Goal: Transaction & Acquisition: Purchase product/service

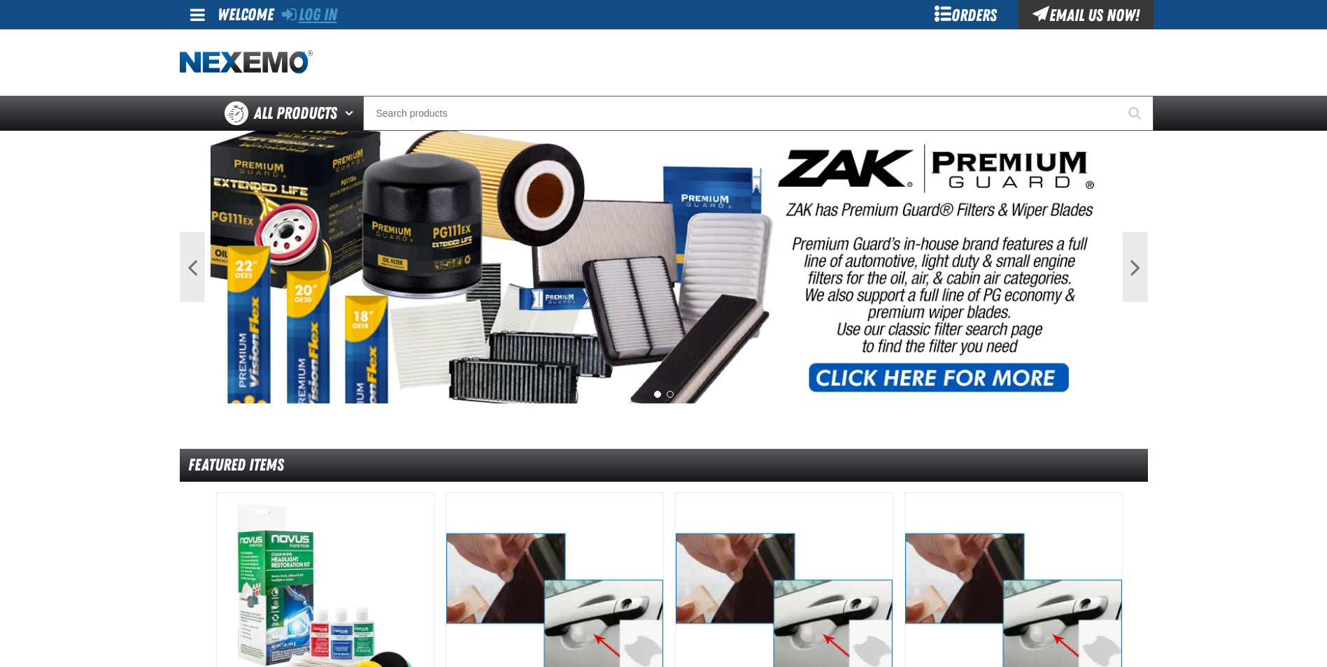
click at [331, 15] on link "Log In" at bounding box center [309, 15] width 55 height 20
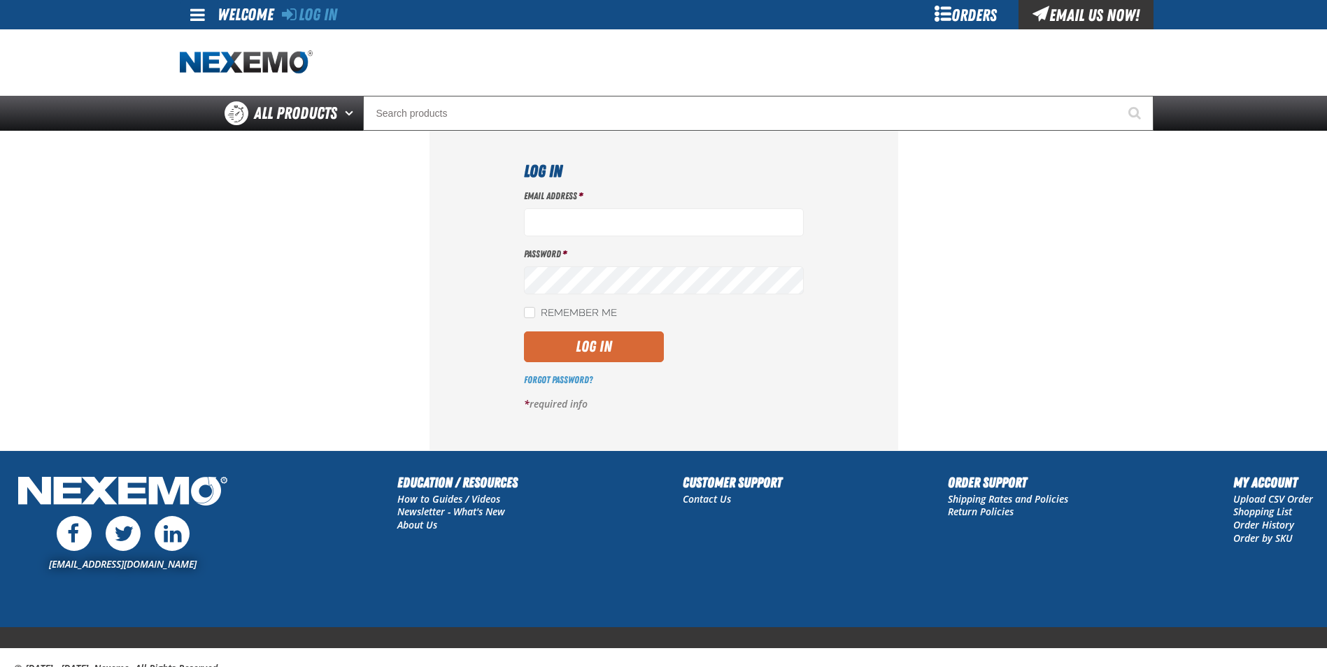
type input "Michael_cottone@fiestaautogroup.com"
click at [589, 350] on button "Log In" at bounding box center [594, 347] width 140 height 31
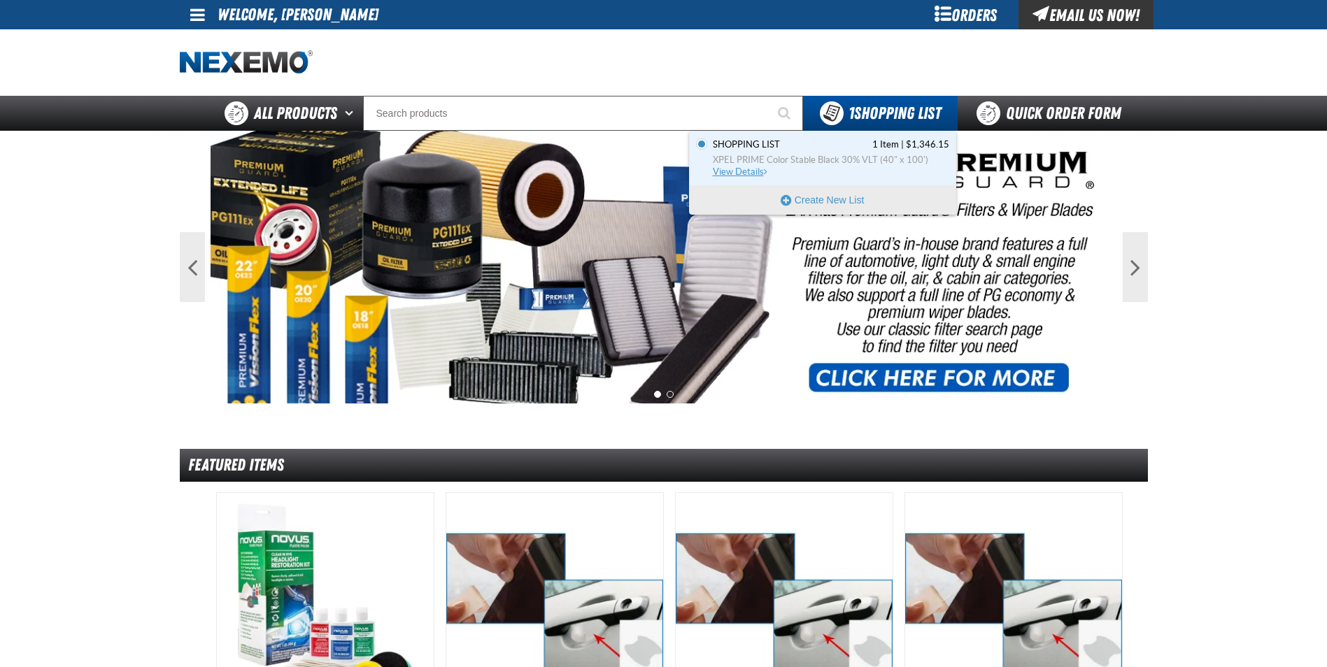
click at [830, 164] on span "XPEL PRIME Color Stable Black 30% VLT (40" x 100')" at bounding box center [831, 160] width 236 height 13
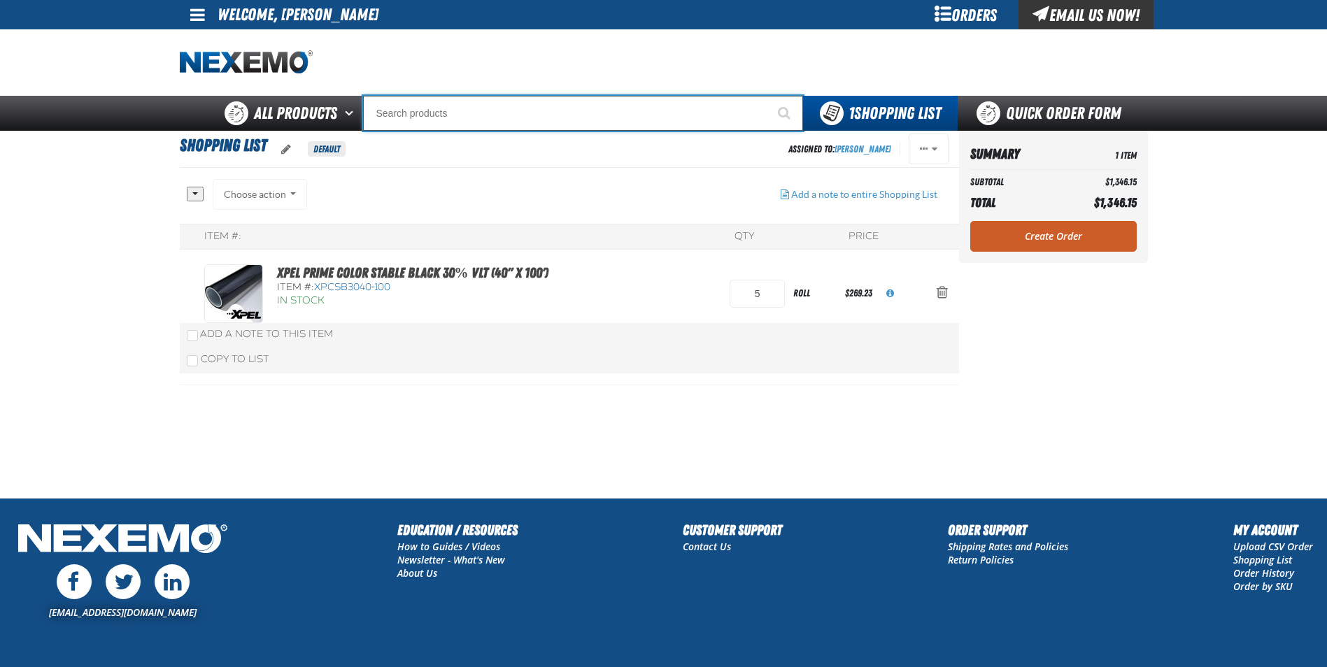
click at [448, 108] on input "Search" at bounding box center [583, 113] width 440 height 35
type input "20"
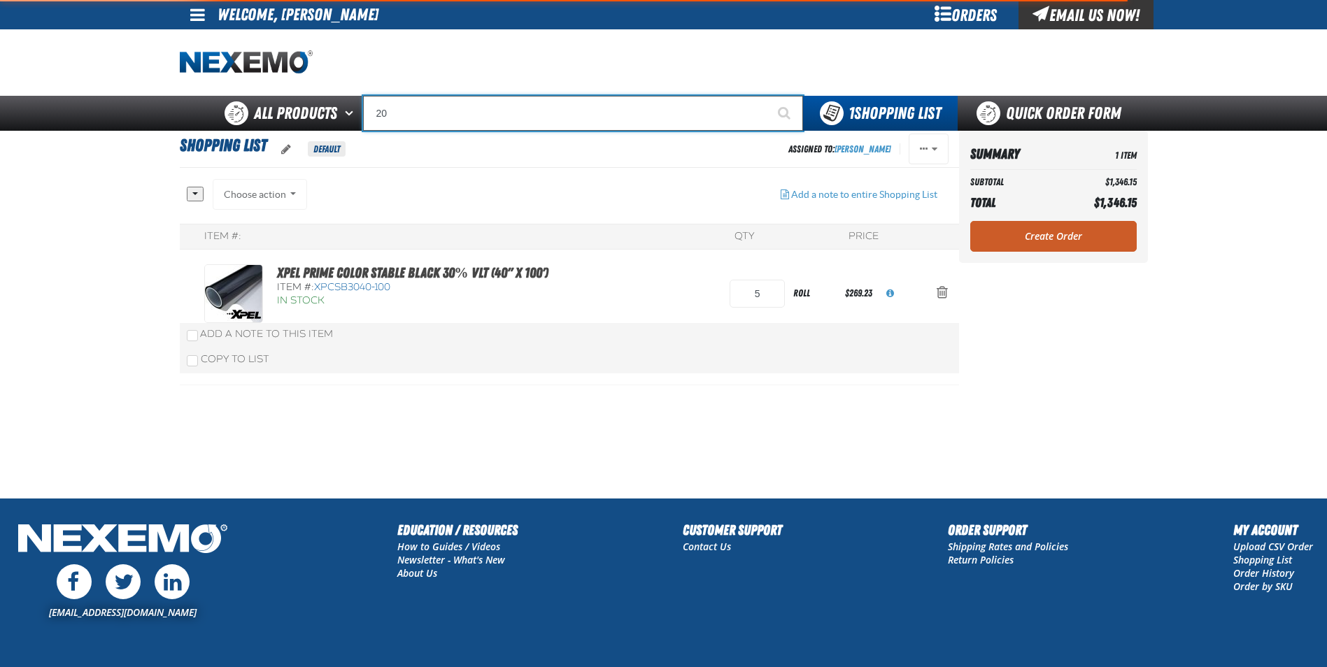
type input "20 MPG"
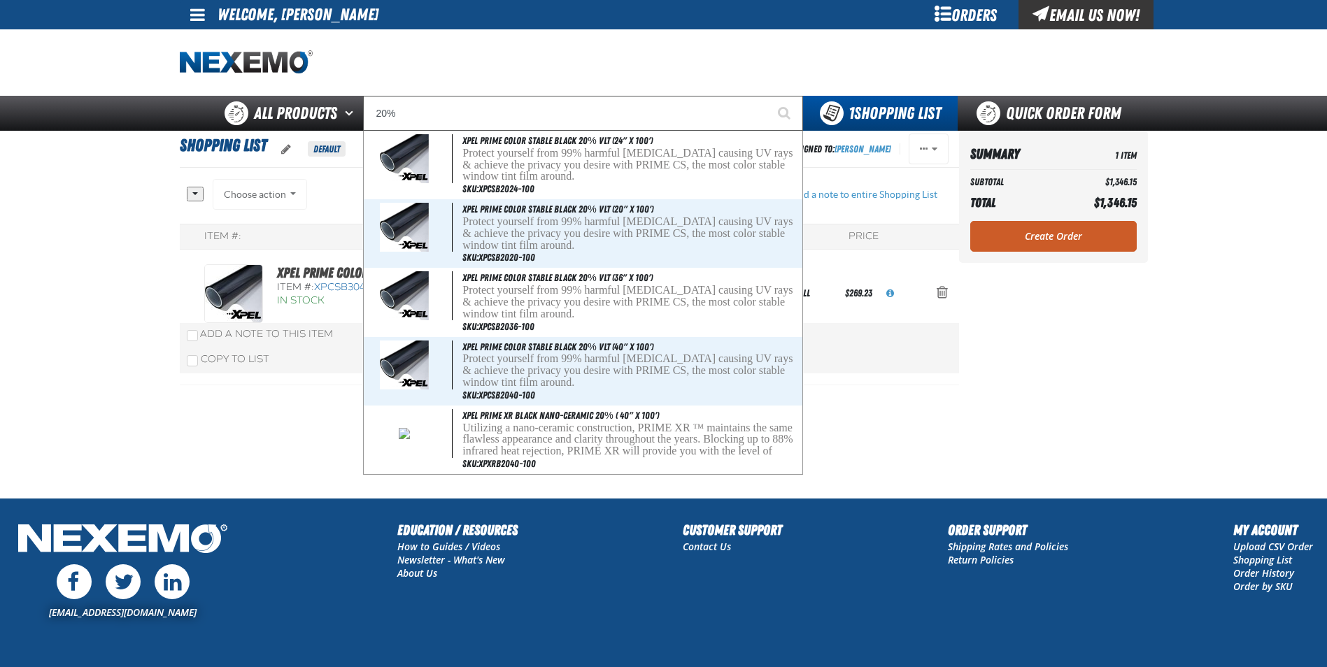
click at [1003, 367] on aside "Summary 1 Item Subtotal $1,346.15 Total $1,346.15 Loading... Create Order" at bounding box center [1053, 314] width 189 height 367
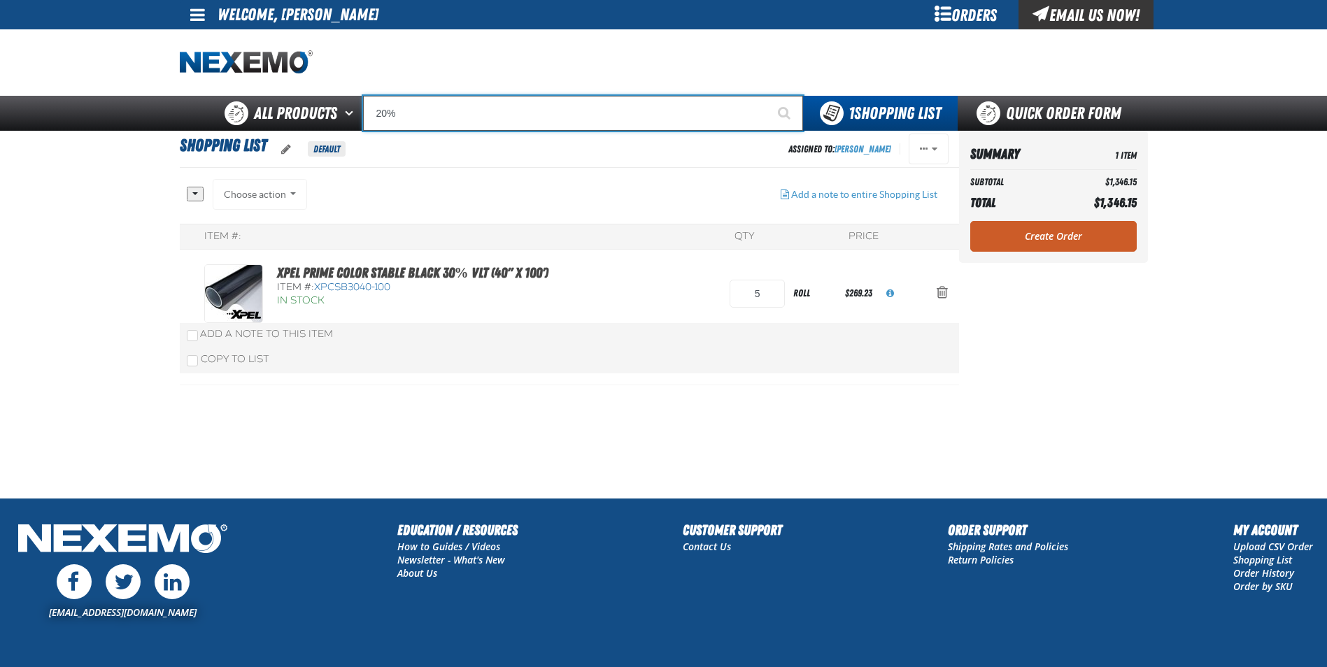
click at [451, 115] on input "20%" at bounding box center [583, 113] width 440 height 35
drag, startPoint x: 451, startPoint y: 115, endPoint x: 306, endPoint y: 127, distance: 145.2
click at [306, 127] on div "Back All Products Adhesives After Market Parts Automotive Chemicals Body Hardwa…" at bounding box center [663, 113] width 979 height 35
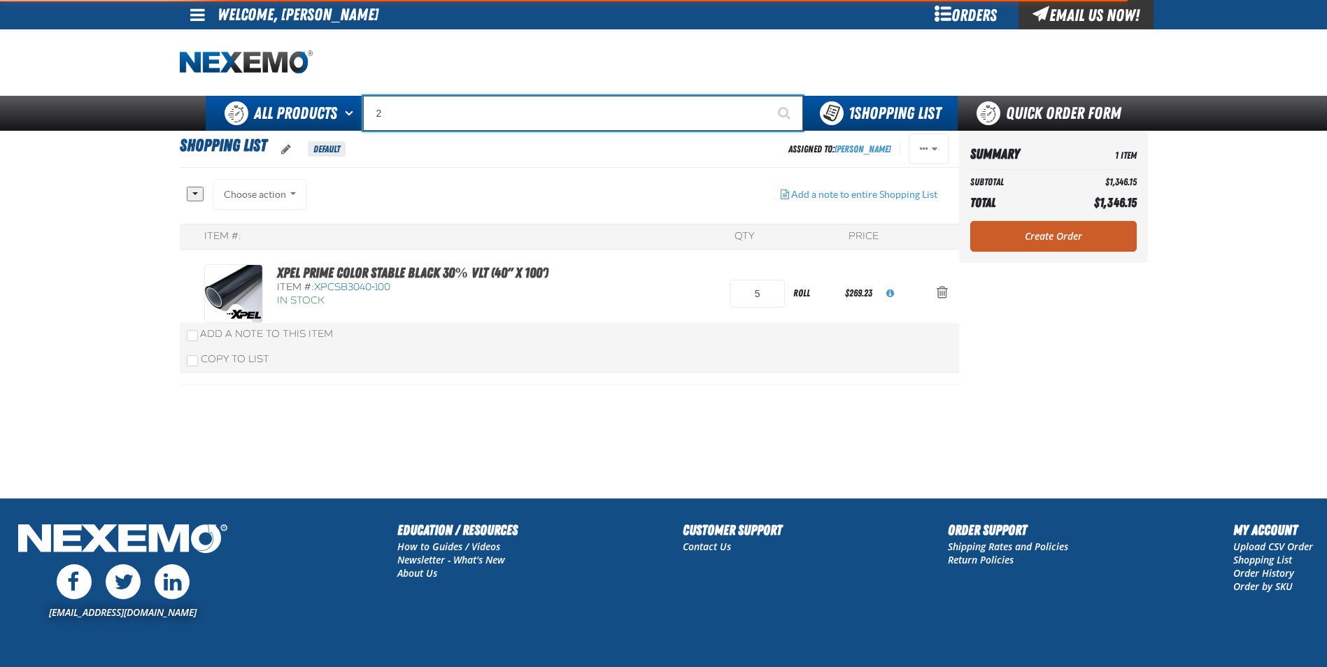
type input "20"
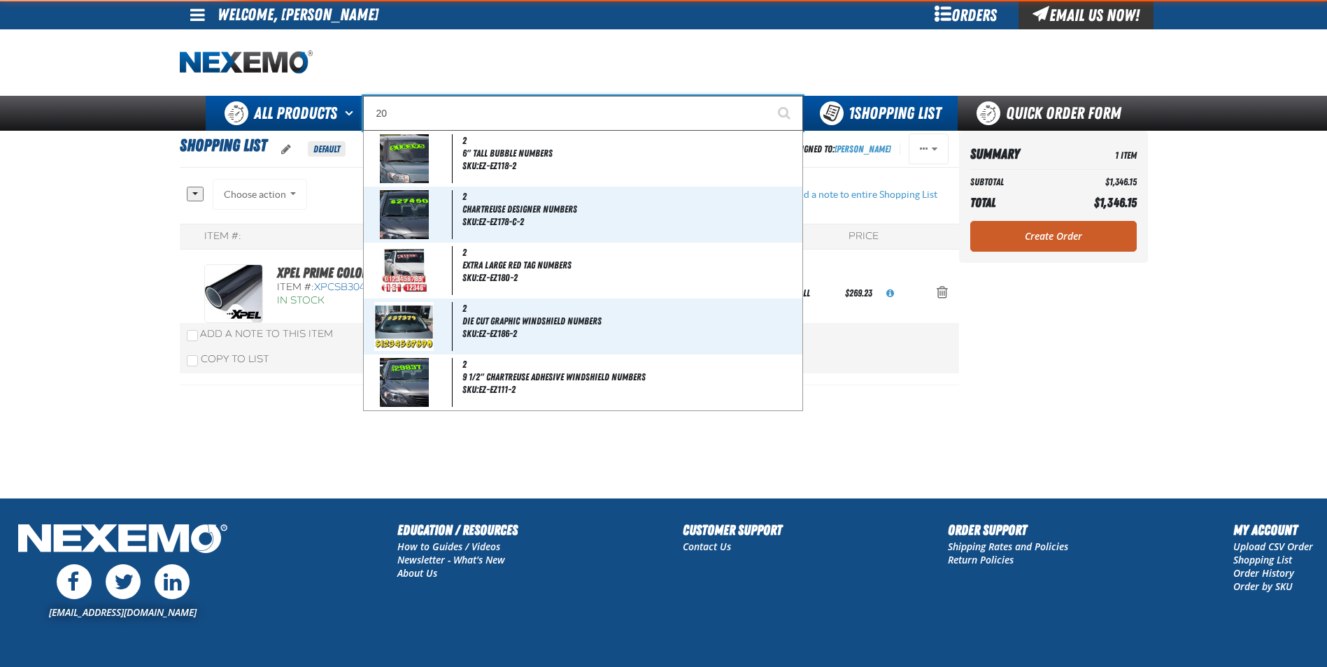
type input "20 MPG"
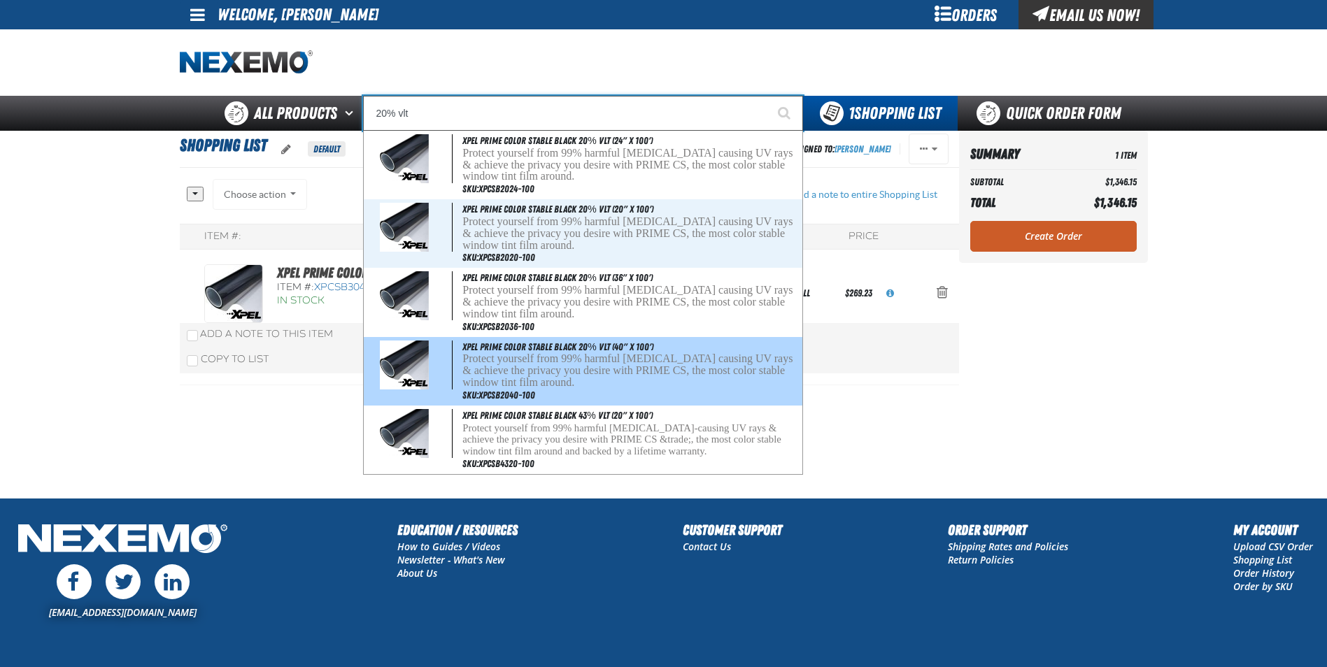
click at [574, 346] on span "XPEL PRIME Color Stable Black 20% VLT (40" x 100')" at bounding box center [557, 346] width 190 height 11
type input "XPEL PRIME Color Stable Black 20% VLT (40" x 100')"
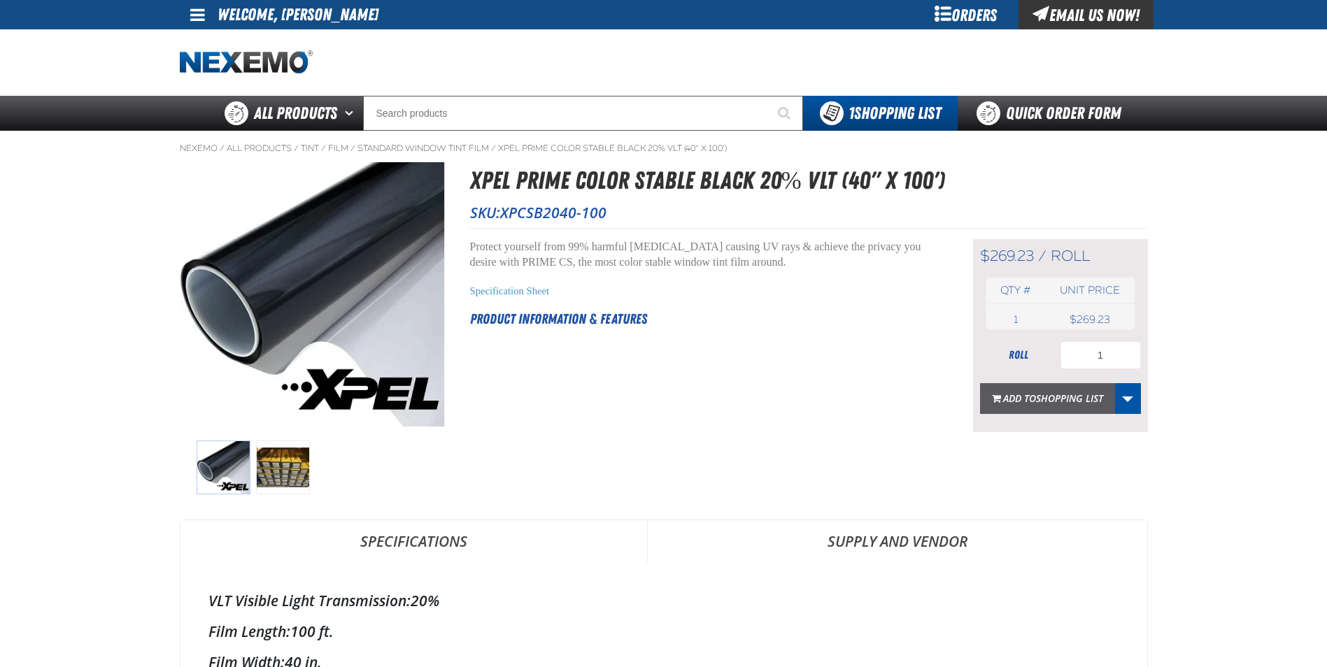
click at [1048, 396] on span "Shopping List" at bounding box center [1069, 398] width 67 height 13
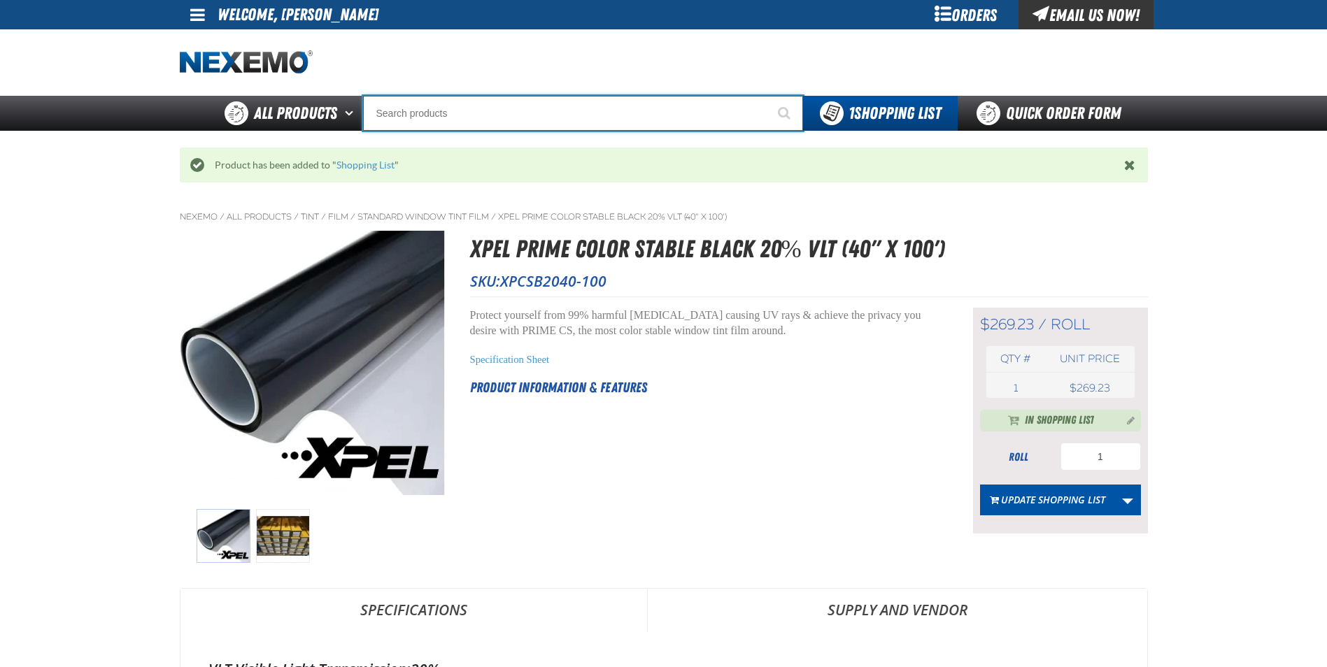
click at [497, 115] on input "Search" at bounding box center [583, 113] width 440 height 35
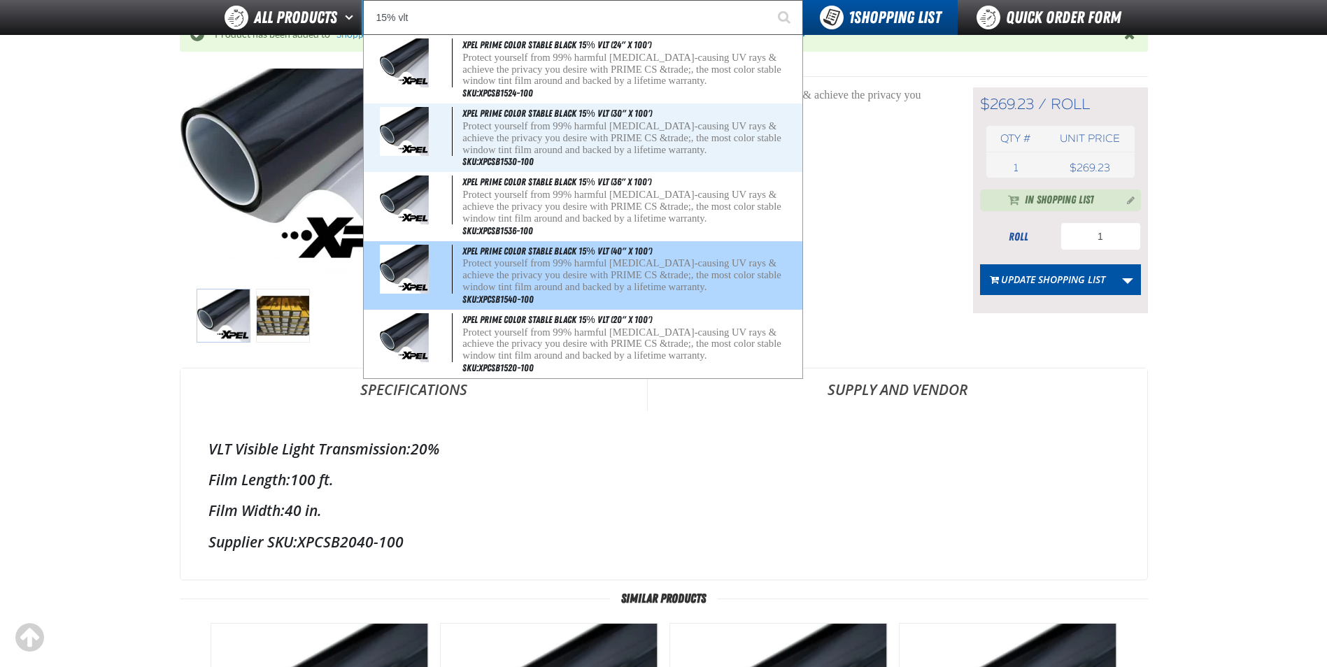
scroll to position [210, 0]
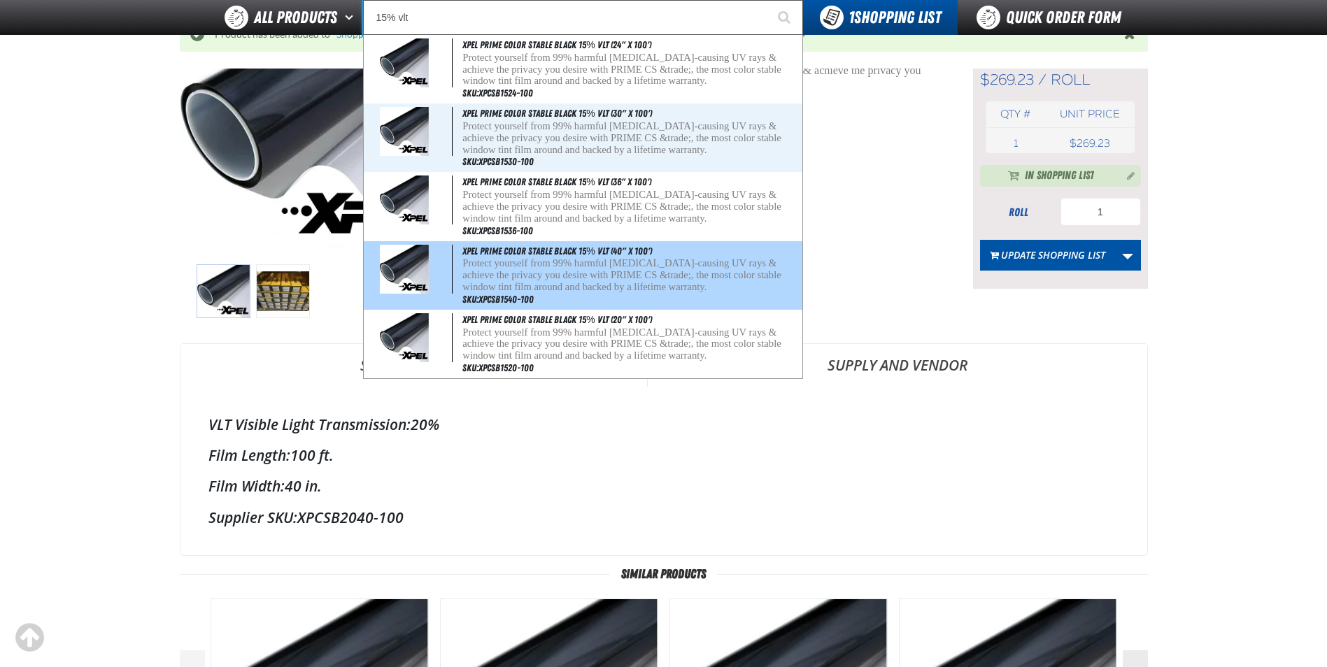
click at [627, 252] on span "XPEL PRIME Color Stable Black 15% VLT (40" x 100')" at bounding box center [556, 251] width 189 height 11
type input "XPEL PRIME Color Stable Black 15% VLT (40" x 100')"
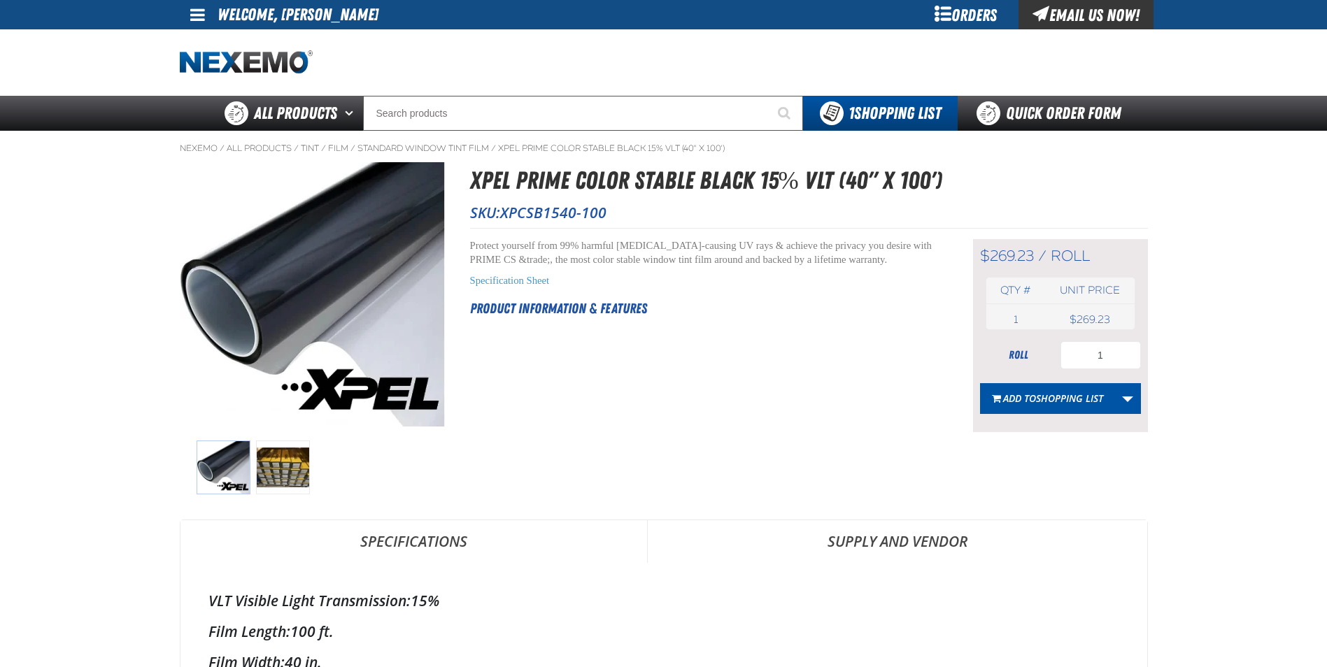
click at [1044, 396] on span "Shopping List" at bounding box center [1069, 398] width 67 height 13
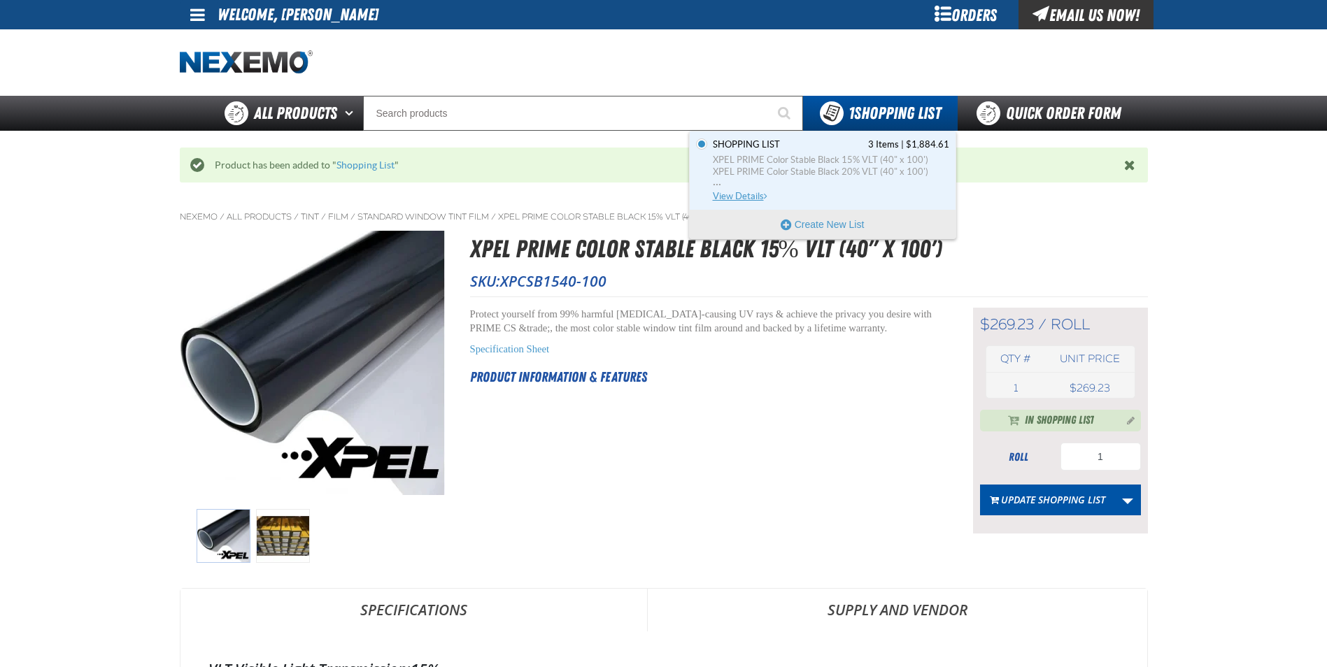
click at [811, 162] on span "XPEL PRIME Color Stable Black 15% VLT (40" x 100')" at bounding box center [831, 160] width 236 height 13
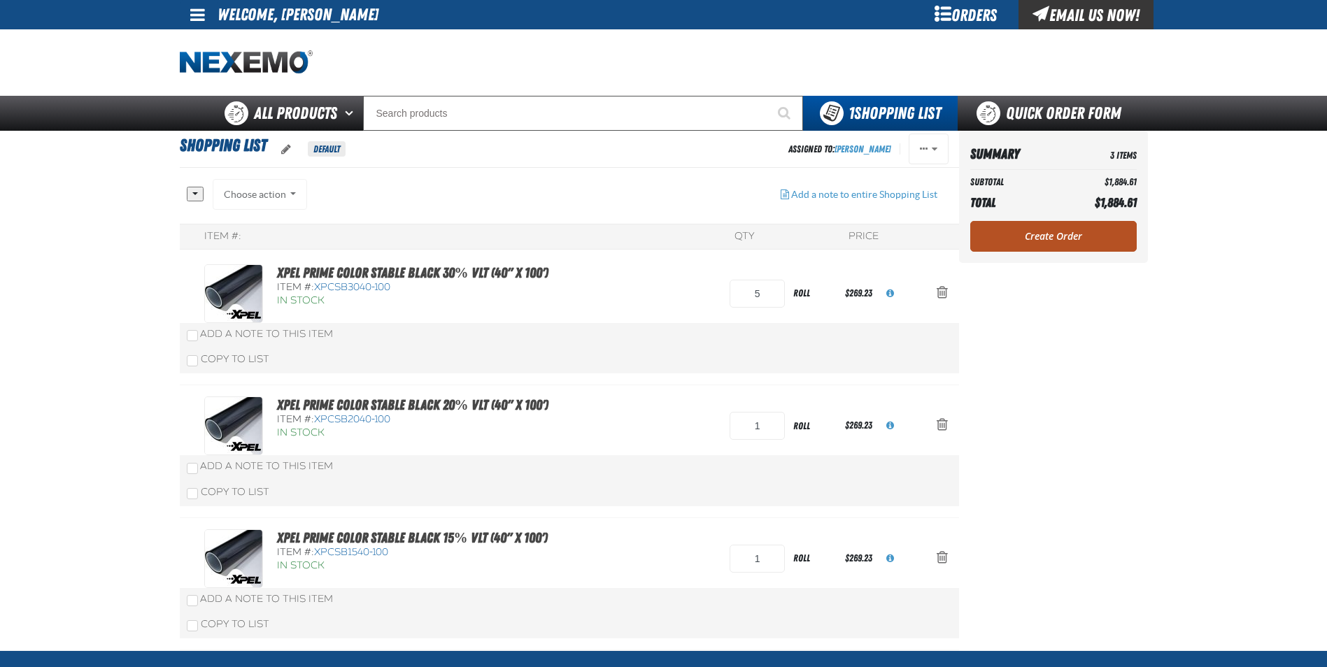
click at [1063, 237] on link "Create Order" at bounding box center [1053, 236] width 166 height 31
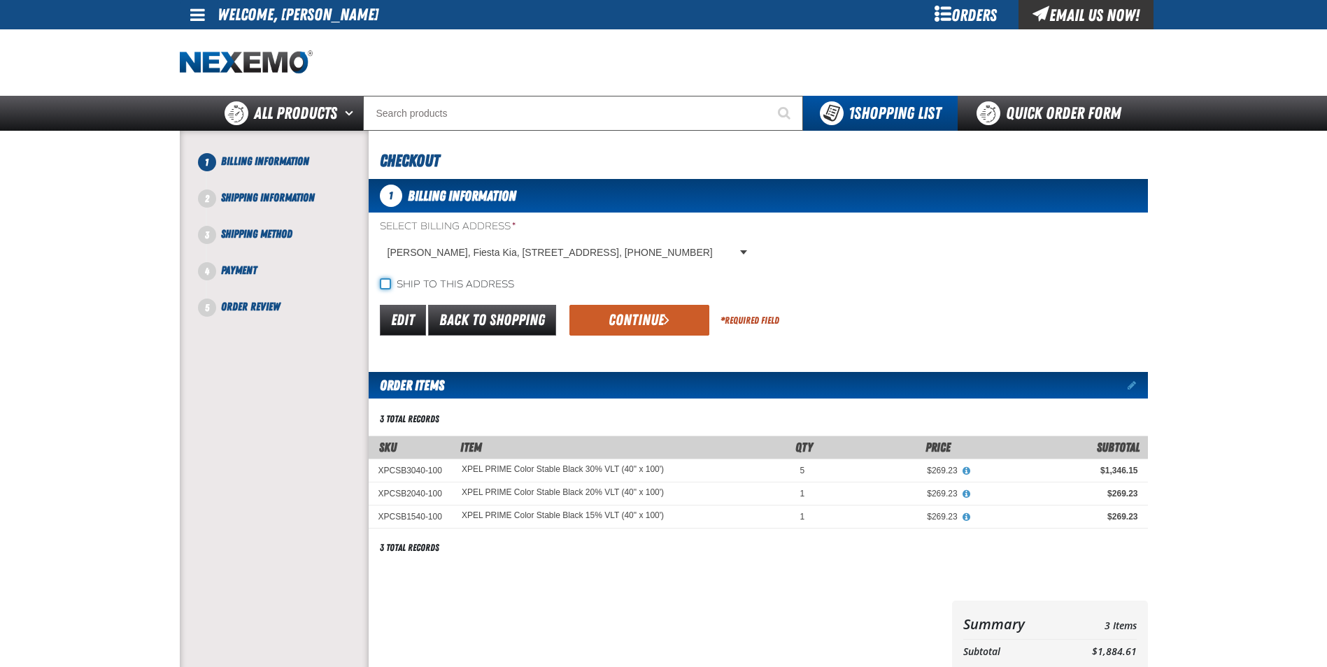
click at [388, 283] on input "Ship to this address" at bounding box center [385, 283] width 11 height 11
checkbox input "true"
click at [637, 320] on button "Continue" at bounding box center [639, 320] width 140 height 31
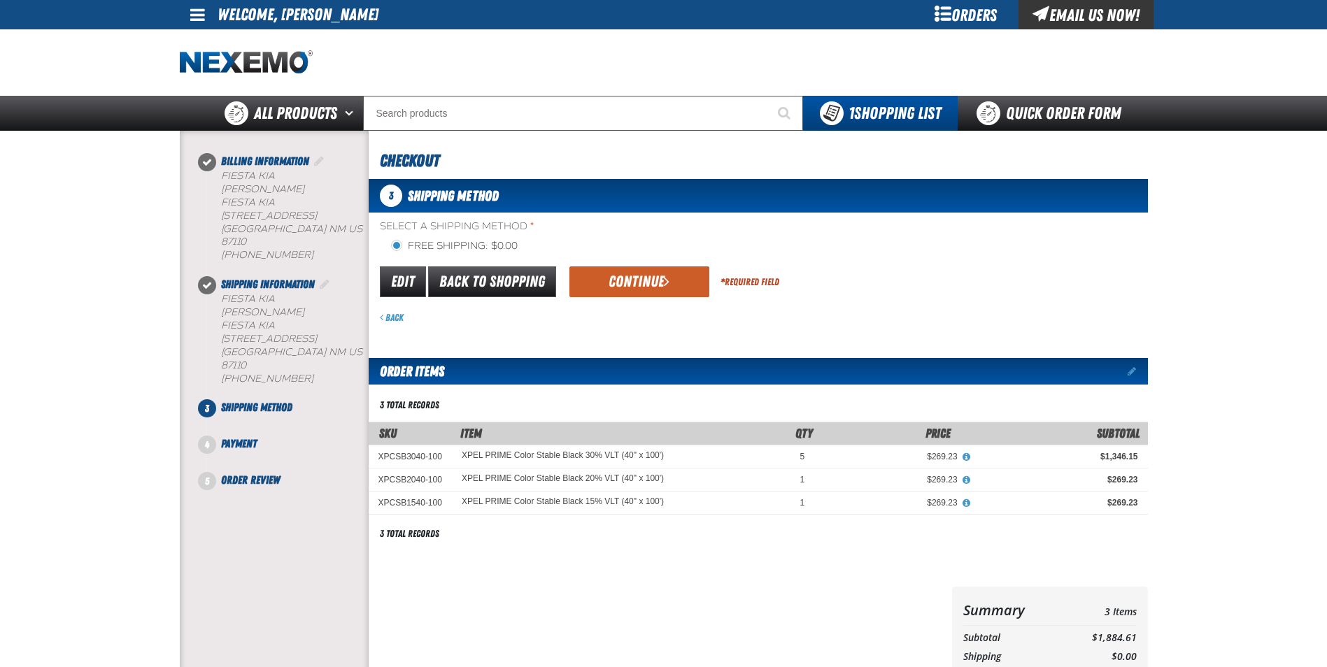
click at [628, 277] on button "Continue" at bounding box center [639, 282] width 140 height 31
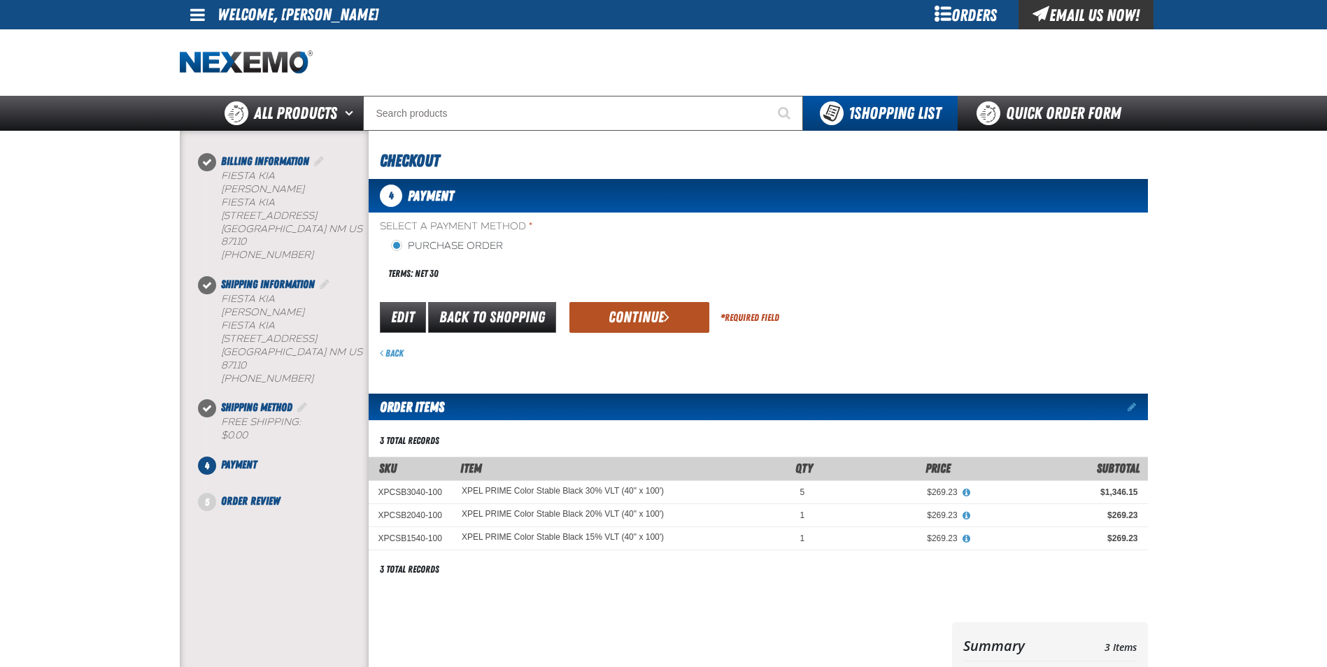
click at [650, 316] on button "Continue" at bounding box center [639, 317] width 140 height 31
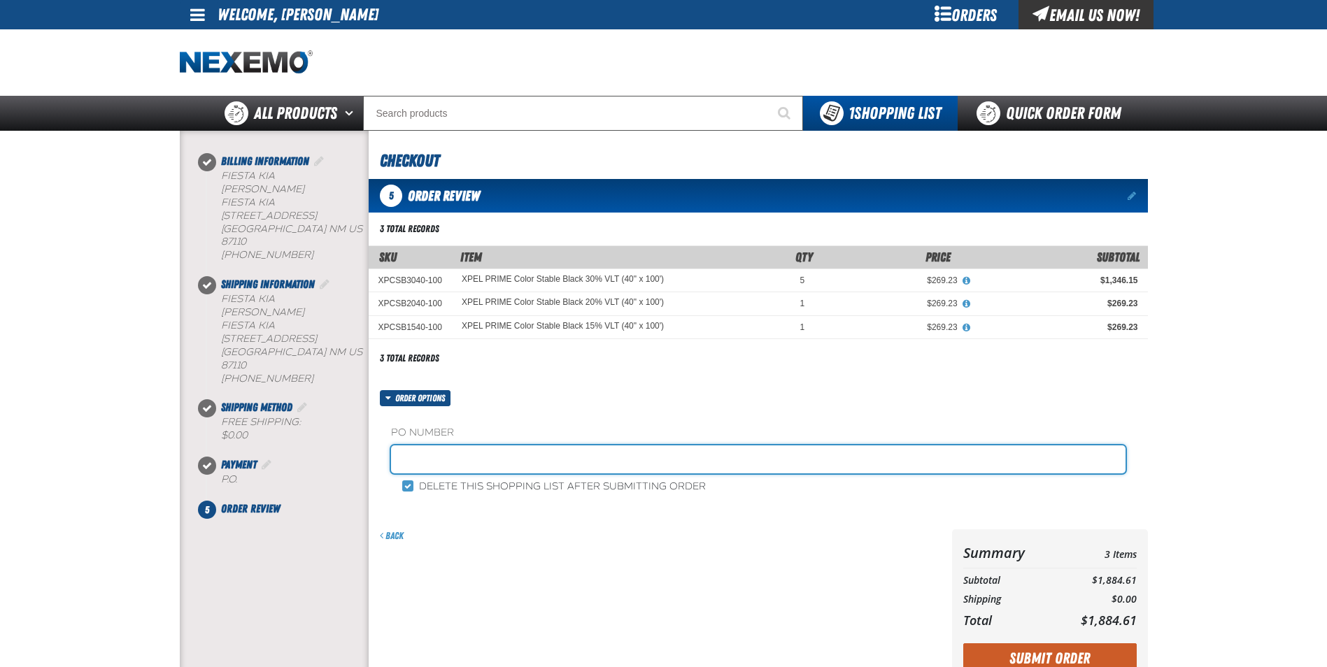
click at [446, 447] on input "text" at bounding box center [758, 460] width 735 height 28
type input "BILL TO KIA TINT"
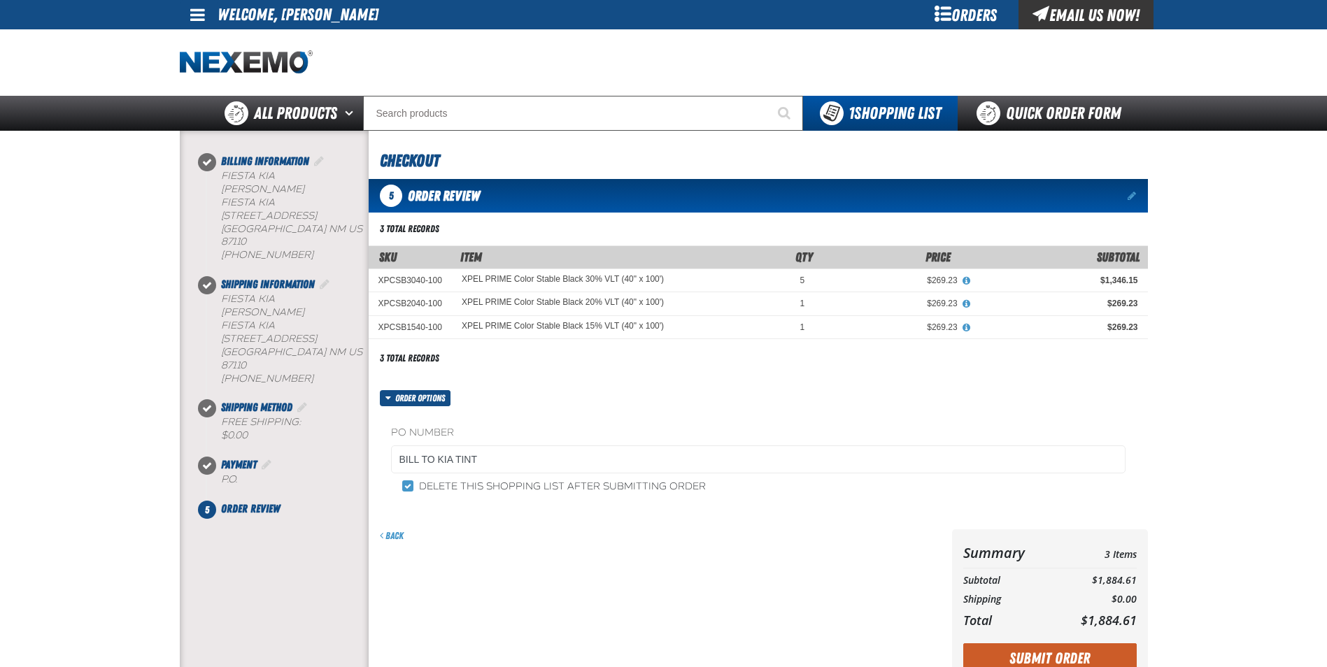
click at [504, 567] on div "Back" at bounding box center [658, 607] width 578 height 155
click at [1090, 648] on button "Submit Order" at bounding box center [1049, 659] width 173 height 31
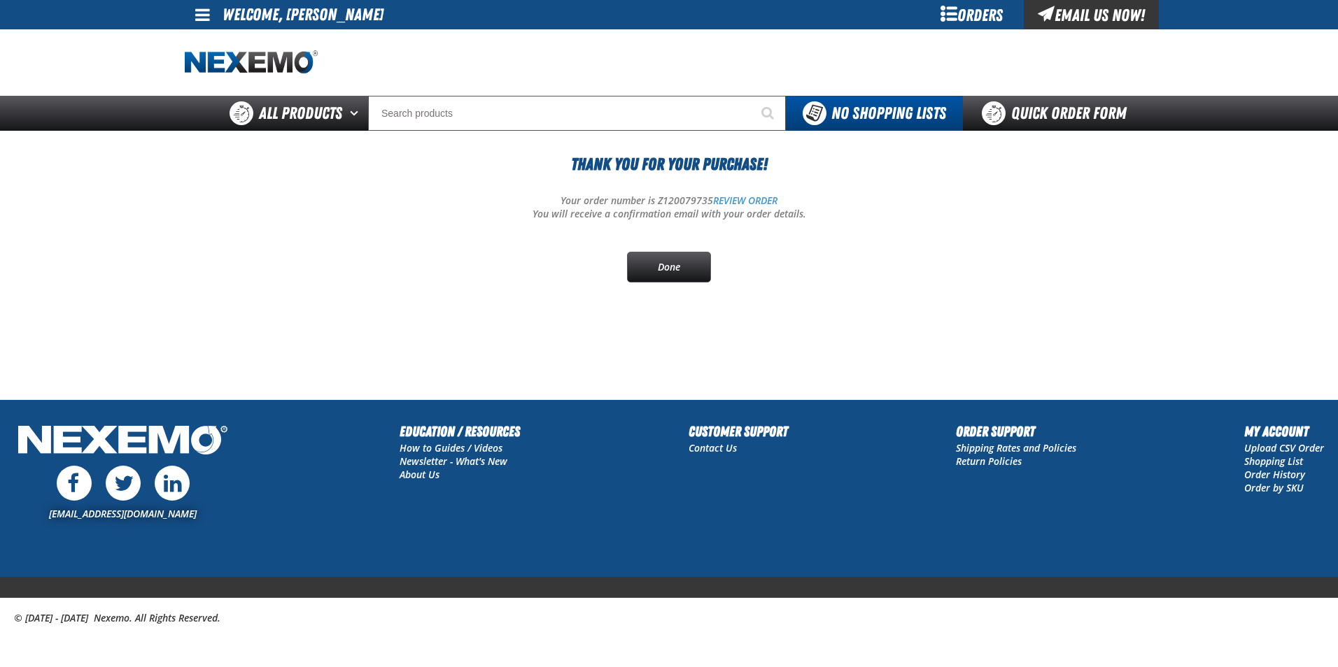
drag, startPoint x: 672, startPoint y: 264, endPoint x: 759, endPoint y: 267, distance: 86.8
click at [672, 264] on link "Done" at bounding box center [669, 267] width 84 height 31
